Goal: Task Accomplishment & Management: Use online tool/utility

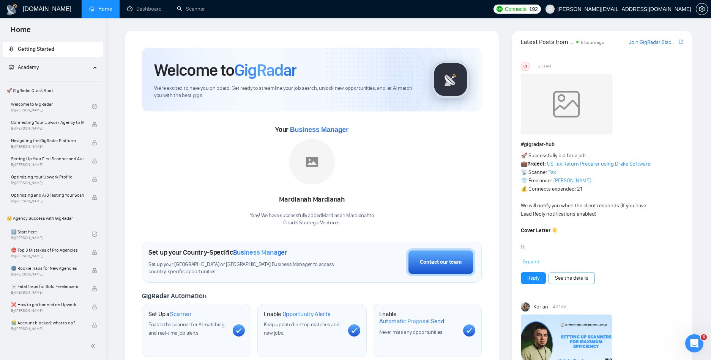
click at [588, 281] on link "See the details" at bounding box center [571, 278] width 33 height 8
click at [561, 274] on link "See the details" at bounding box center [571, 278] width 33 height 8
click at [146, 8] on link "Dashboard" at bounding box center [144, 9] width 35 height 6
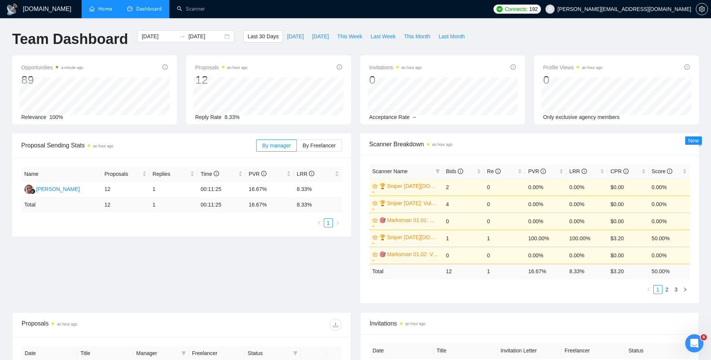
click at [101, 9] on link "Home" at bounding box center [100, 9] width 23 height 6
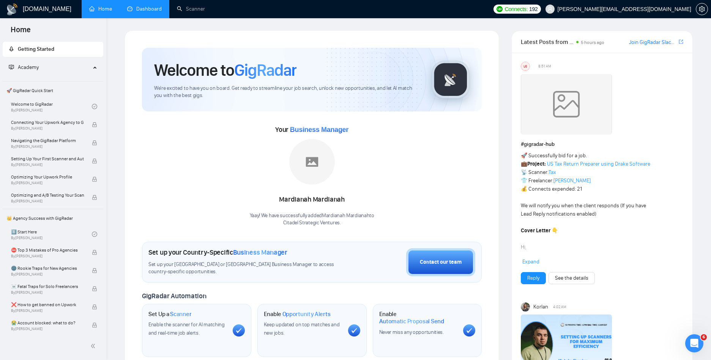
click at [151, 11] on link "Dashboard" at bounding box center [144, 9] width 35 height 6
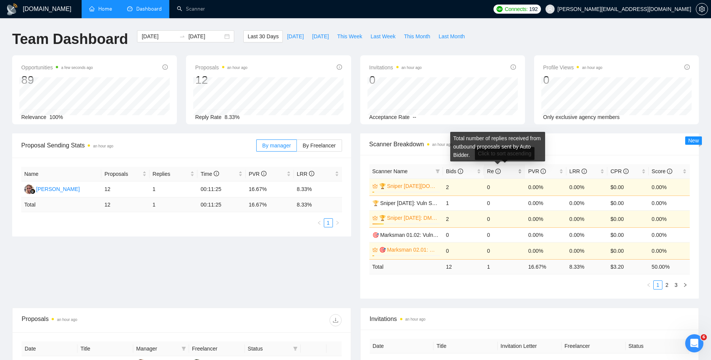
click at [495, 169] on icon "info-circle" at bounding box center [497, 171] width 5 height 5
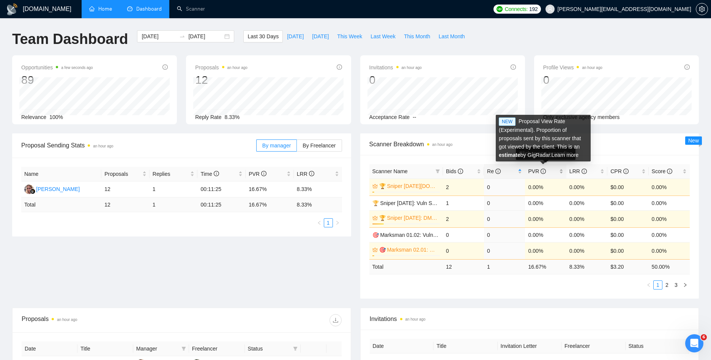
click at [541, 172] on icon "info-circle" at bounding box center [542, 171] width 5 height 5
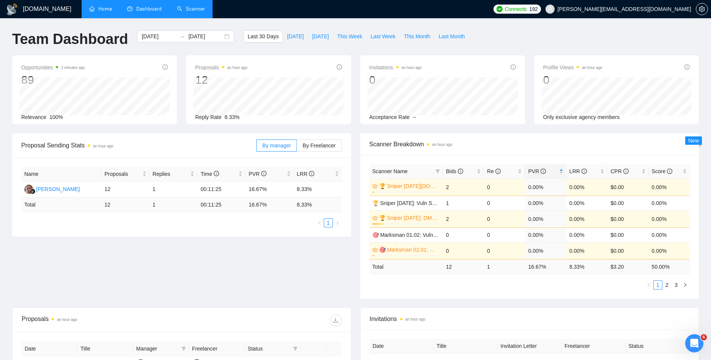
click at [190, 9] on link "Scanner" at bounding box center [191, 9] width 28 height 6
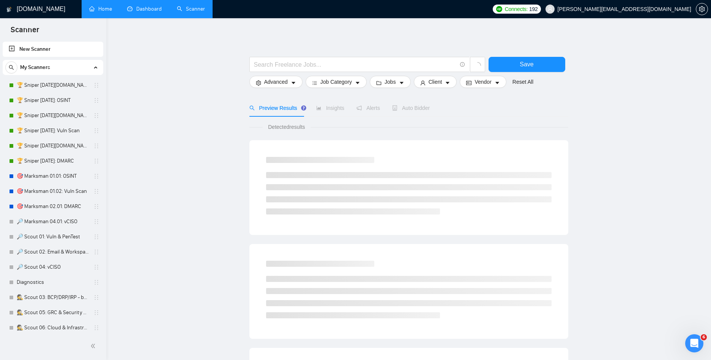
click at [190, 9] on link "Scanner" at bounding box center [191, 9] width 28 height 6
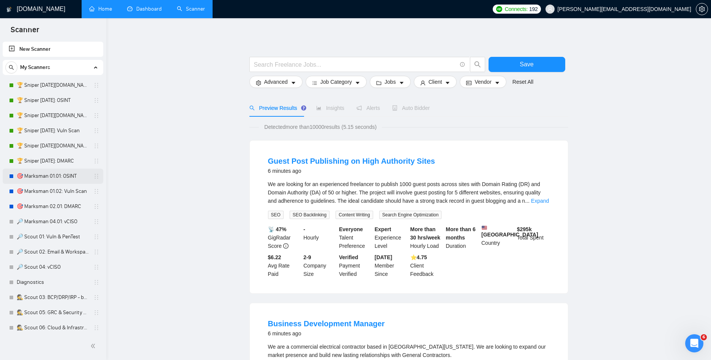
click at [67, 173] on link "🎯 Marksman 01.01: OSINT" at bounding box center [53, 176] width 72 height 15
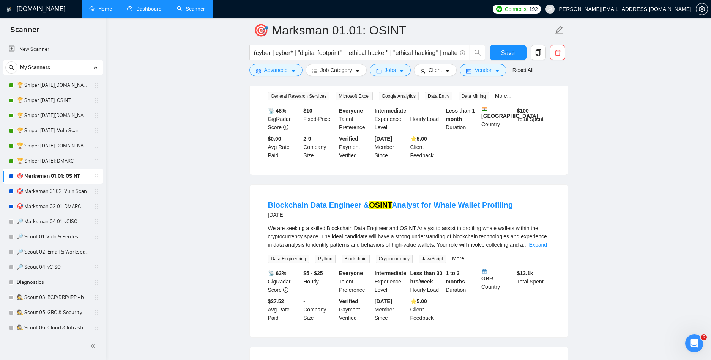
scroll to position [1231, 0]
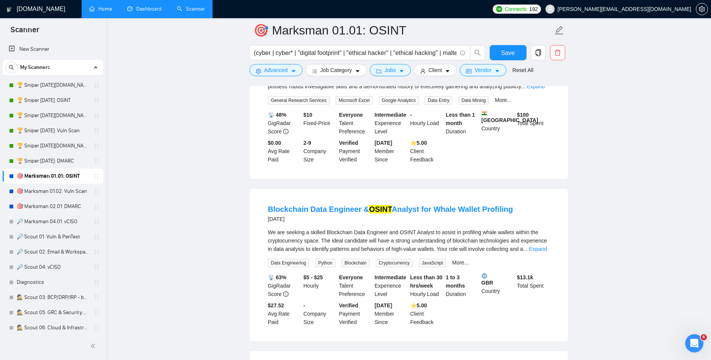
click at [136, 11] on link "Dashboard" at bounding box center [144, 9] width 35 height 6
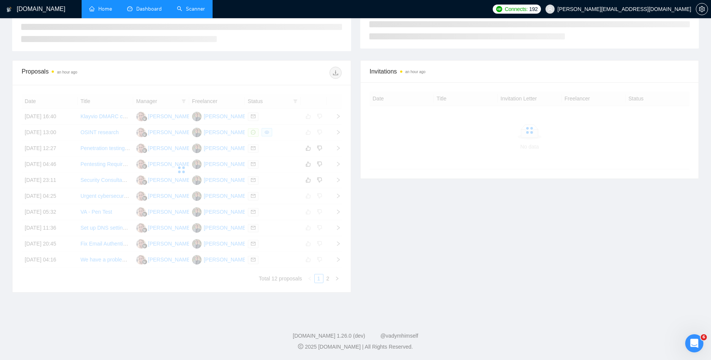
scroll to position [101, 0]
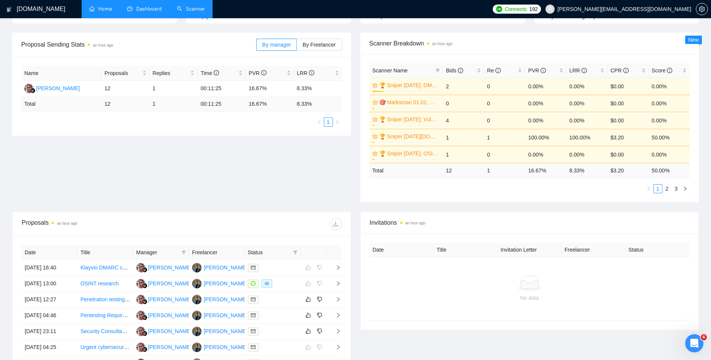
click at [183, 10] on link "Scanner" at bounding box center [191, 9] width 28 height 6
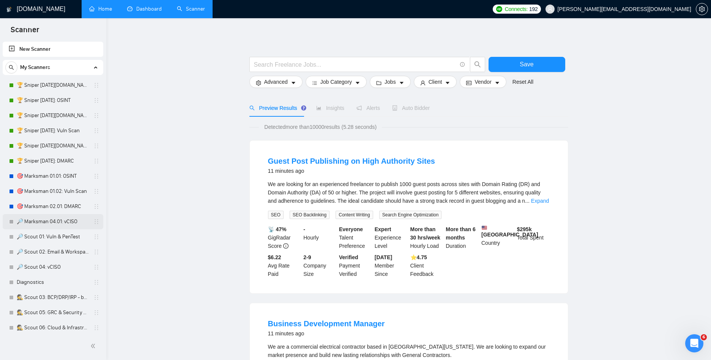
click at [63, 220] on link "🔎 Marksman 04.01: vCISO" at bounding box center [53, 221] width 72 height 15
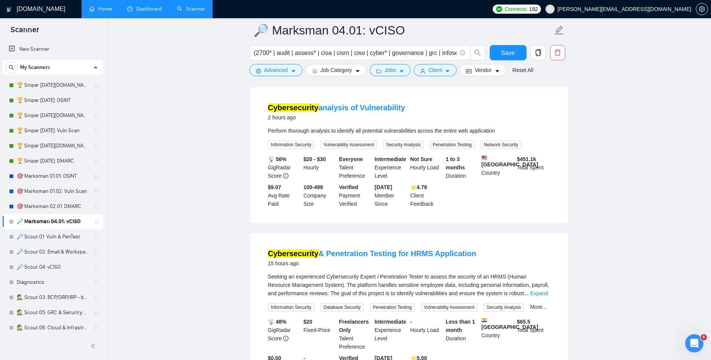
scroll to position [66, 0]
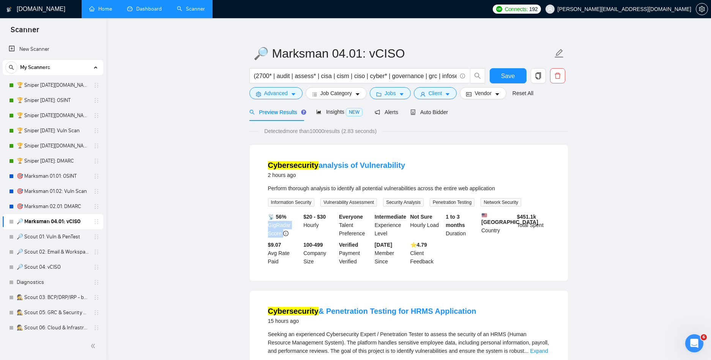
scroll to position [0, 0]
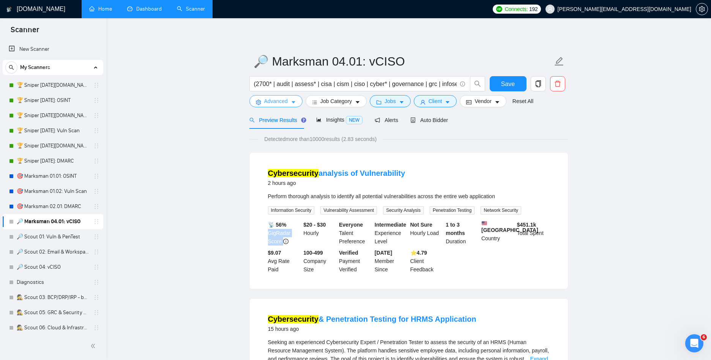
click at [288, 101] on button "Advanced" at bounding box center [275, 101] width 53 height 12
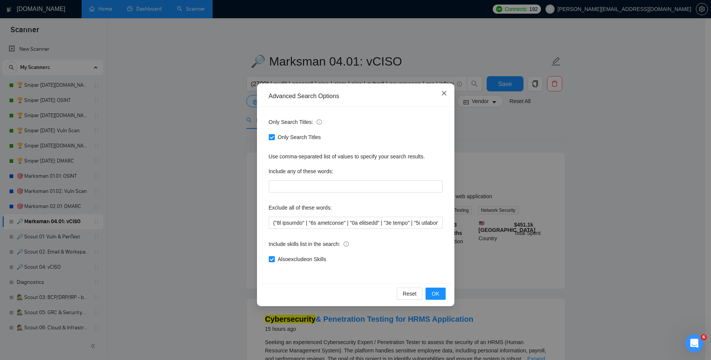
click at [441, 91] on icon "close" at bounding box center [444, 93] width 6 height 6
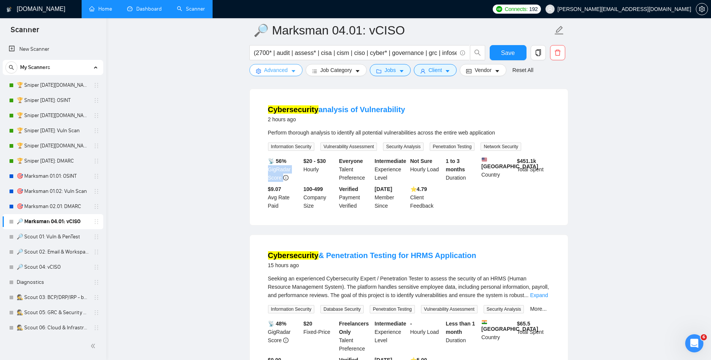
scroll to position [68, 0]
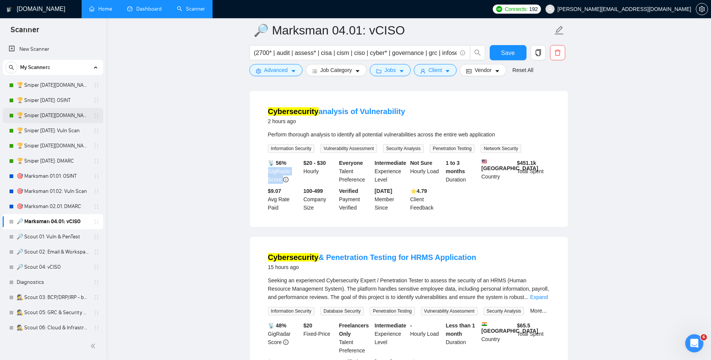
click at [66, 115] on link "🏆 Sniper [DATE][DOMAIN_NAME]: Vuln Scan" at bounding box center [53, 115] width 72 height 15
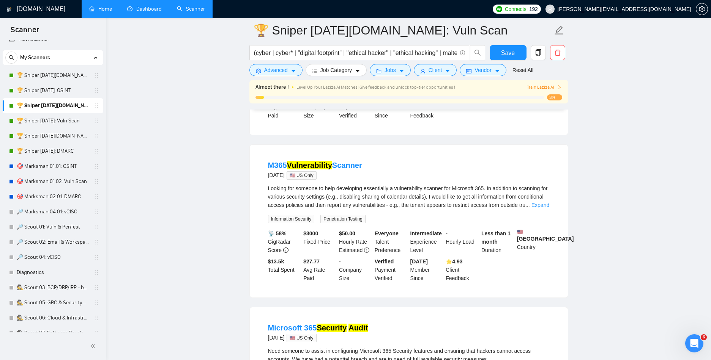
scroll to position [528, 0]
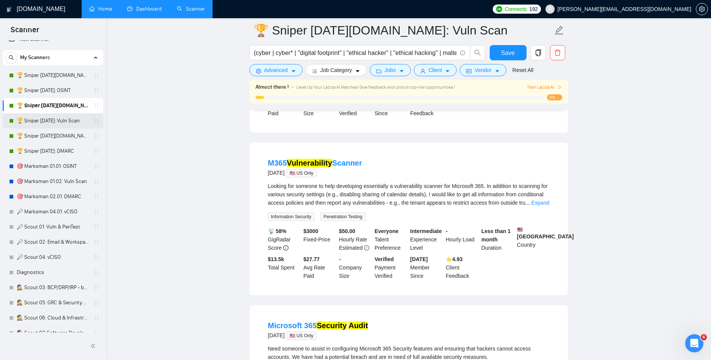
click at [78, 121] on link "🏆 Sniper [DATE]: Vuln Scan" at bounding box center [53, 120] width 72 height 15
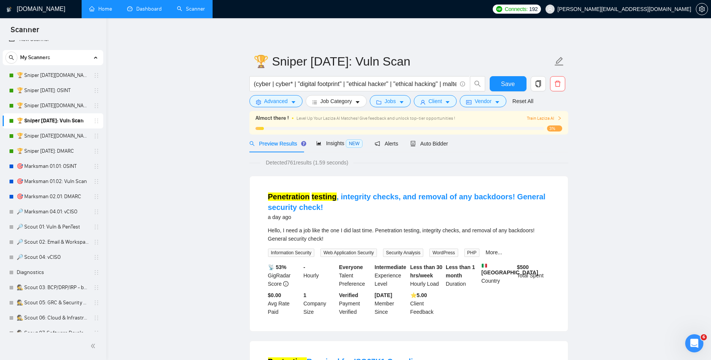
drag, startPoint x: 107, startPoint y: 138, endPoint x: 112, endPoint y: 139, distance: 4.6
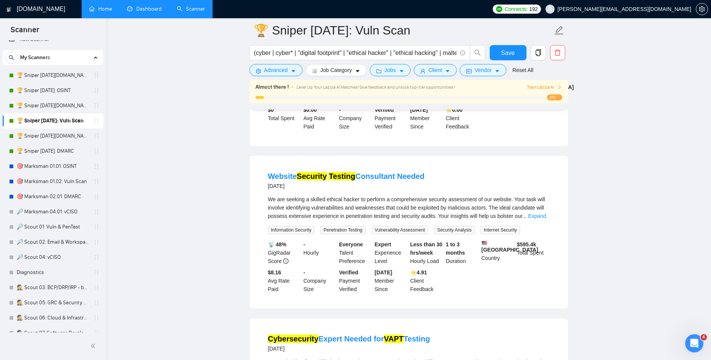
scroll to position [1039, 0]
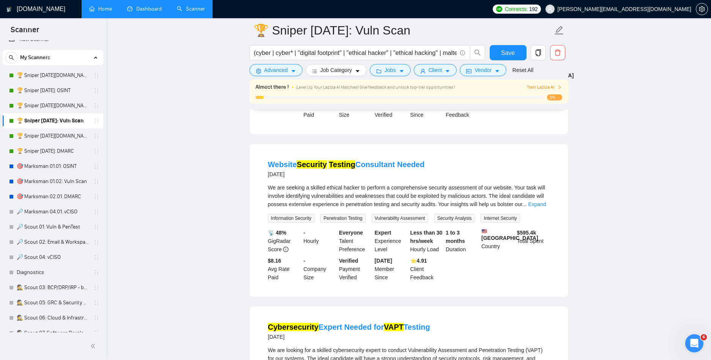
click at [535, 86] on span "Train Laziza AI" at bounding box center [544, 87] width 35 height 7
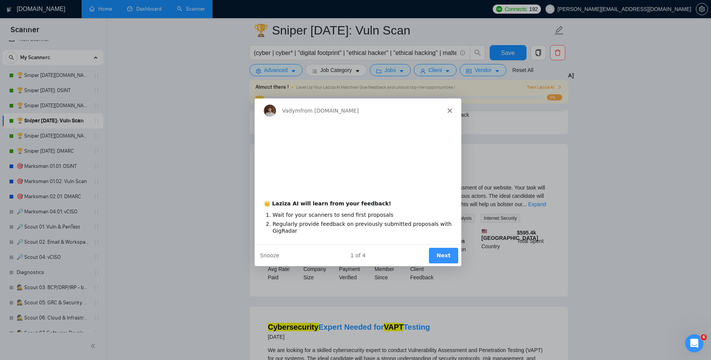
scroll to position [0, 0]
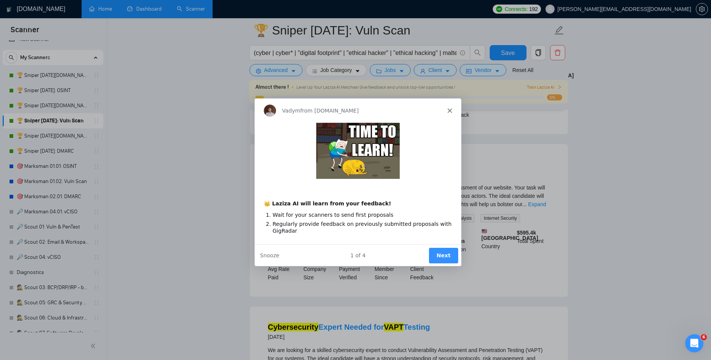
click at [439, 254] on button "Next" at bounding box center [442, 255] width 29 height 16
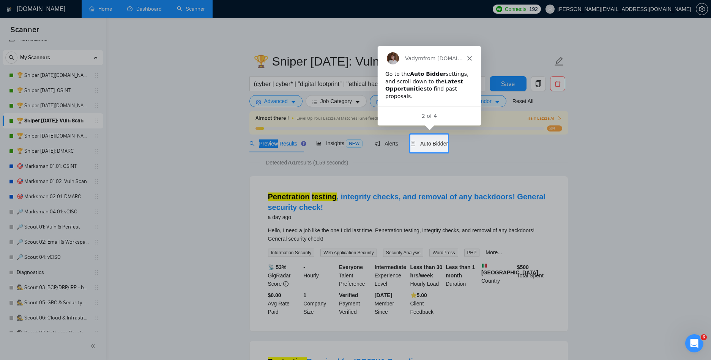
click at [468, 58] on polygon "Close" at bounding box center [468, 58] width 5 height 5
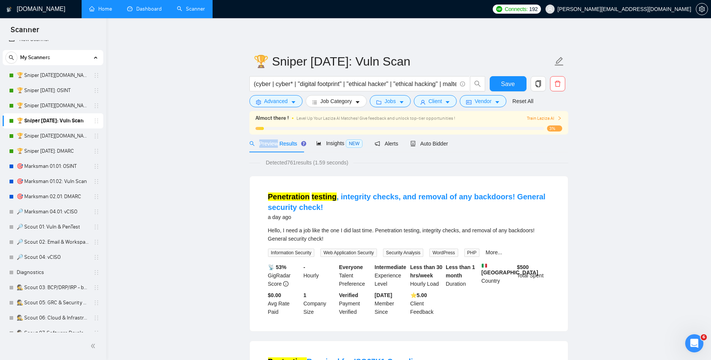
click at [535, 117] on span "Train Laziza AI" at bounding box center [544, 118] width 35 height 7
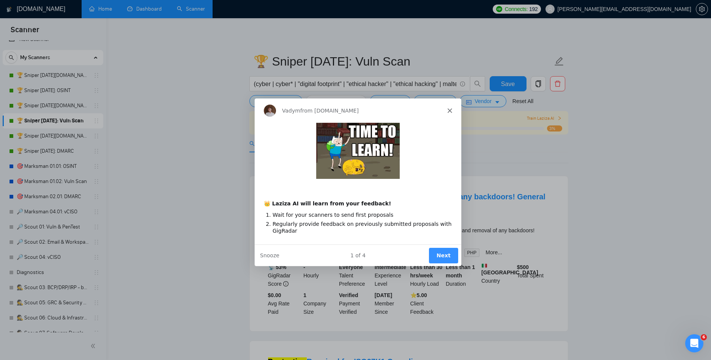
click at [444, 251] on button "Next" at bounding box center [442, 255] width 29 height 16
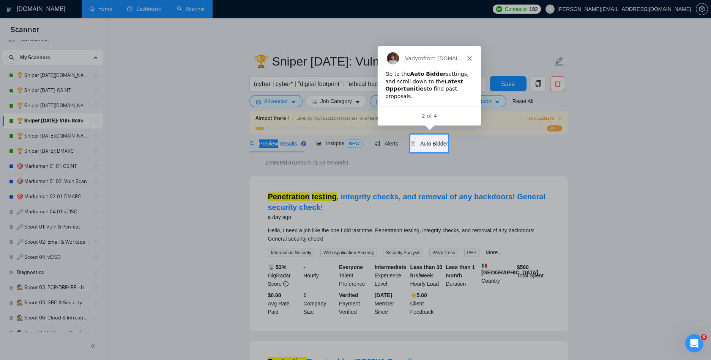
click at [467, 94] on div "Go to the Auto Bidder settings, and scroll down to the Latest Opportunities to …" at bounding box center [428, 85] width 88 height 30
click at [454, 113] on div "2 of 4" at bounding box center [428, 116] width 103 height 8
click at [467, 58] on icon "Close" at bounding box center [468, 58] width 5 height 5
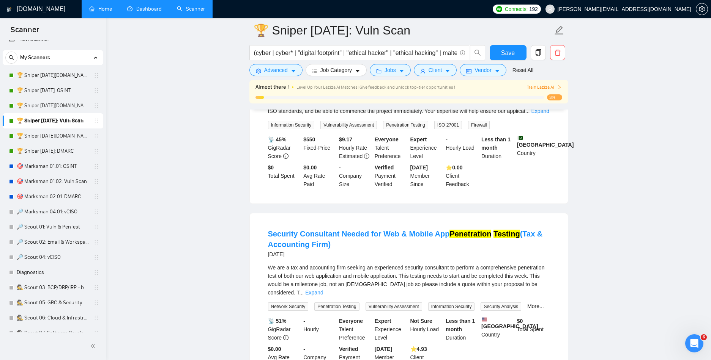
scroll to position [301, 0]
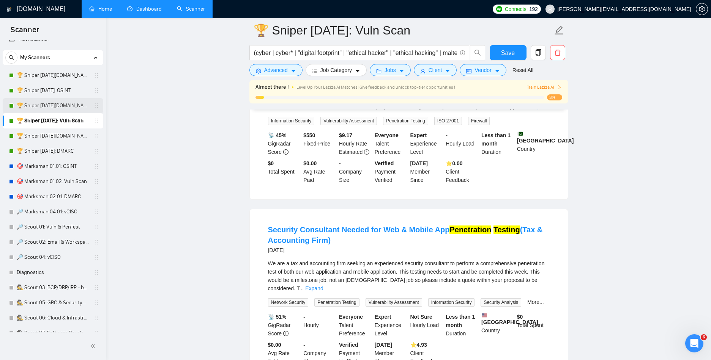
click at [69, 109] on link "🏆 Sniper [DATE][DOMAIN_NAME]: Vuln Scan" at bounding box center [53, 105] width 72 height 15
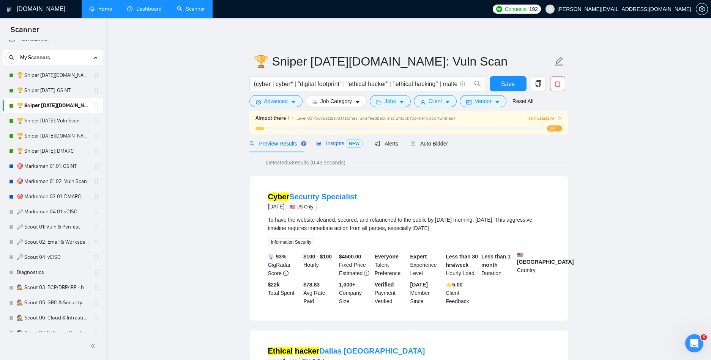
click at [348, 147] on span "NEW" at bounding box center [354, 144] width 17 height 8
